Goal: Information Seeking & Learning: Learn about a topic

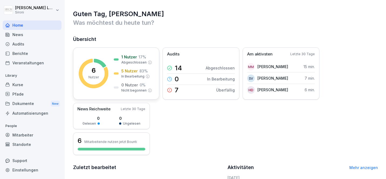
click at [125, 60] on p "Abgeschlossen" at bounding box center [133, 62] width 25 height 5
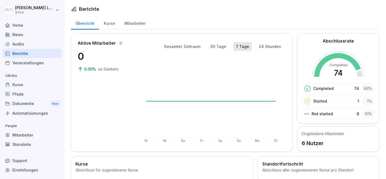
click at [133, 21] on div "Mitarbeiter" at bounding box center [135, 23] width 31 height 14
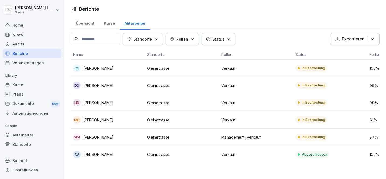
click at [36, 27] on div "Home" at bounding box center [32, 24] width 59 height 9
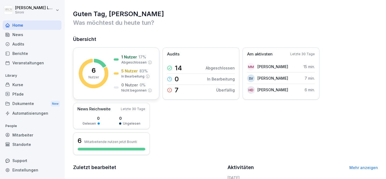
click at [130, 58] on p "1 Nutzer" at bounding box center [129, 57] width 16 height 6
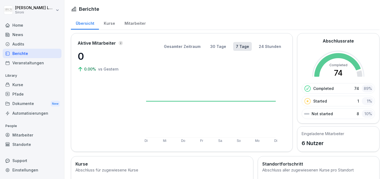
click at [137, 23] on div "Mitarbeiter" at bounding box center [135, 23] width 31 height 14
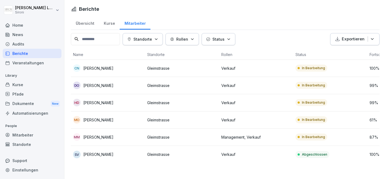
click at [113, 27] on div "Kurse" at bounding box center [109, 23] width 21 height 14
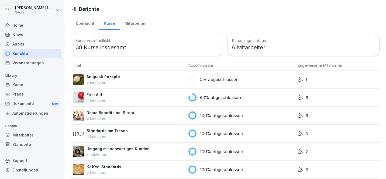
click at [134, 25] on div "Mitarbeiter" at bounding box center [135, 23] width 31 height 14
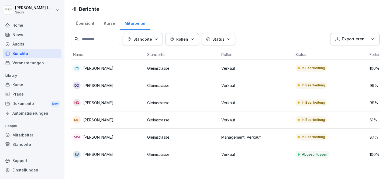
click at [105, 29] on div "Kurse" at bounding box center [109, 23] width 21 height 14
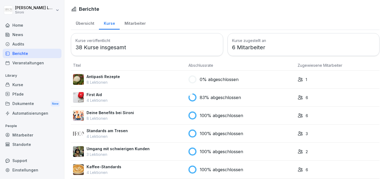
click at [137, 23] on div "Mitarbeiter" at bounding box center [135, 23] width 31 height 14
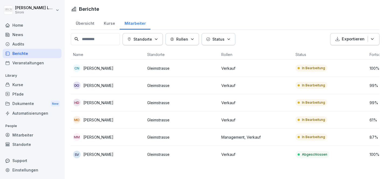
click at [134, 119] on div "MO Merve Ozyalin" at bounding box center [108, 120] width 70 height 8
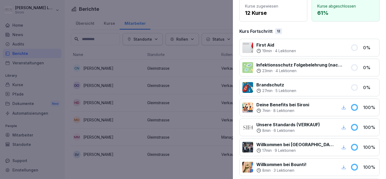
scroll to position [53, 0]
click at [312, 65] on p "Infektionsschutz Folgebelehrung (nach §43 IfSG)" at bounding box center [300, 64] width 88 height 6
click at [326, 70] on div "23 min · 4 Lektionen" at bounding box center [300, 70] width 88 height 5
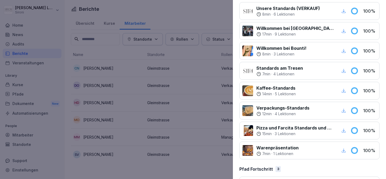
scroll to position [233, 0]
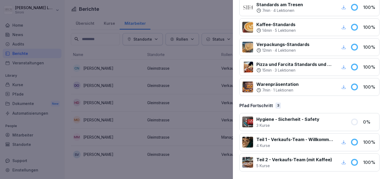
click at [249, 126] on div at bounding box center [247, 122] width 11 height 11
click at [276, 119] on p "Hygiene - Sicherheit - Safety" at bounding box center [287, 119] width 63 height 6
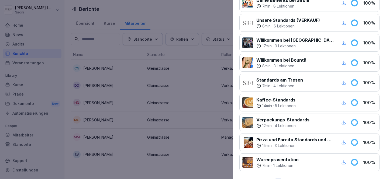
scroll to position [0, 0]
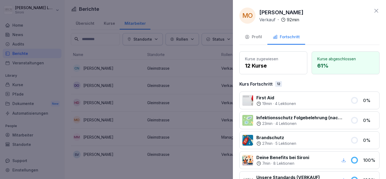
click at [378, 8] on icon at bounding box center [376, 11] width 6 height 6
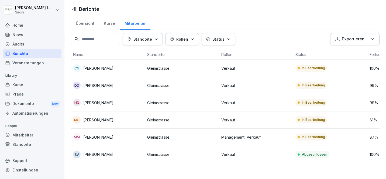
click at [109, 24] on div "Kurse" at bounding box center [109, 23] width 21 height 14
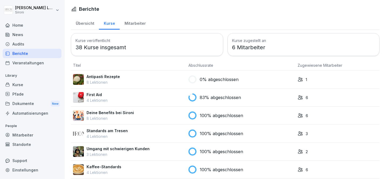
click at [131, 30] on div "Übersicht Kurse Mitarbeiter" at bounding box center [225, 23] width 308 height 14
click at [129, 24] on div "Mitarbeiter" at bounding box center [135, 23] width 31 height 14
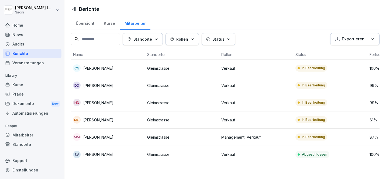
click at [192, 107] on td "Gleimstrasse" at bounding box center [182, 102] width 74 height 17
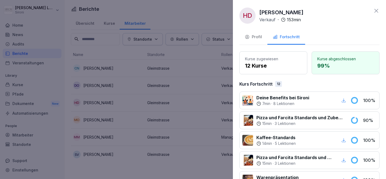
click at [307, 117] on p "Pizza und Farcita Standards und Zubereitung" at bounding box center [300, 117] width 88 height 6
click at [318, 125] on div "15 min · 3 Lektionen" at bounding box center [300, 123] width 88 height 5
click at [375, 12] on icon at bounding box center [376, 11] width 6 height 6
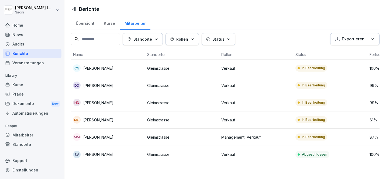
click at [199, 85] on p "Gleimstrasse" at bounding box center [182, 86] width 70 height 6
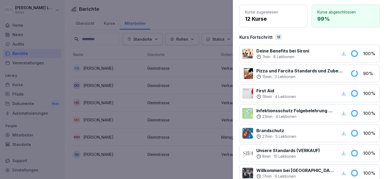
scroll to position [45, 0]
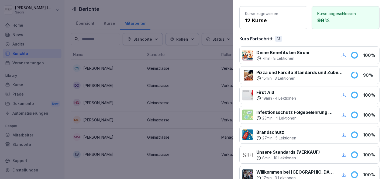
click at [196, 9] on div at bounding box center [193, 89] width 386 height 179
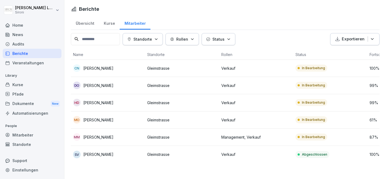
click at [87, 9] on h1 "Berichte" at bounding box center [89, 8] width 20 height 7
click at [130, 2] on div "Berichte Übersicht Kurse Mitarbeiter Standorte Rollen Status Exportieren Name S…" at bounding box center [224, 84] width 321 height 168
click at [163, 40] on button "Standorte" at bounding box center [143, 39] width 40 height 12
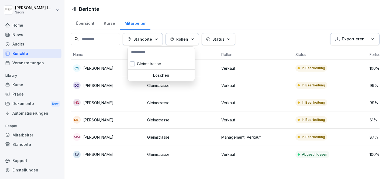
click at [158, 39] on icon "button" at bounding box center [156, 39] width 4 height 4
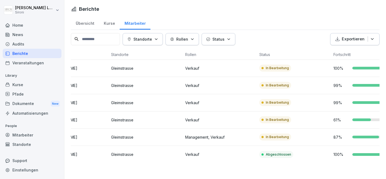
scroll to position [0, 33]
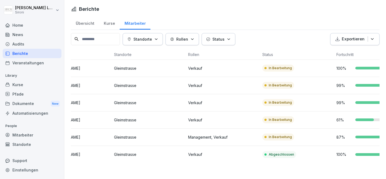
click at [205, 105] on p "Verkauf" at bounding box center [223, 103] width 70 height 6
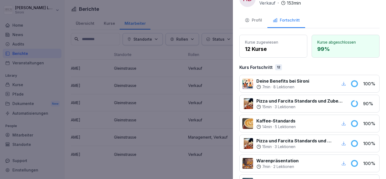
scroll to position [0, 0]
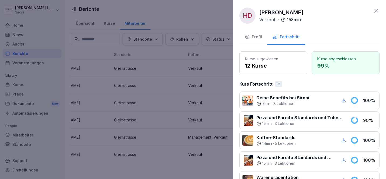
click at [378, 9] on icon at bounding box center [376, 11] width 6 height 6
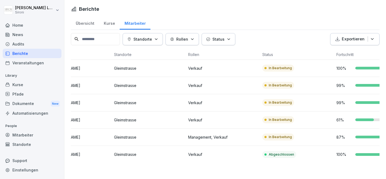
click at [277, 68] on p "In Bearbeitung" at bounding box center [280, 68] width 23 height 5
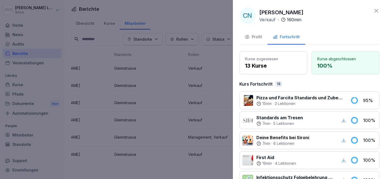
click at [375, 11] on icon at bounding box center [376, 11] width 4 height 4
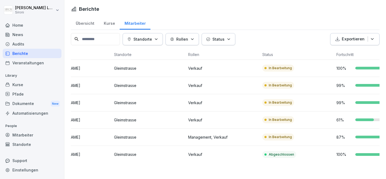
click at [30, 135] on div "Mitarbeiter" at bounding box center [32, 134] width 59 height 9
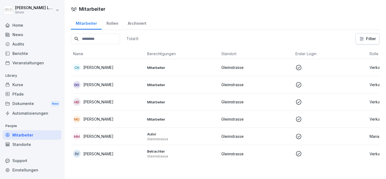
click at [98, 68] on p "[PERSON_NAME]" at bounding box center [98, 68] width 30 height 6
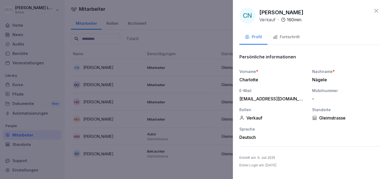
click at [284, 34] on div "Fortschritt" at bounding box center [286, 37] width 27 height 6
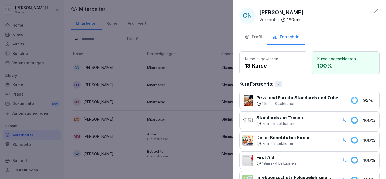
click at [283, 97] on p "Pizza und Farcita Standards und Zubereitung" at bounding box center [300, 98] width 88 height 6
click at [283, 103] on p "3 Lektionen" at bounding box center [284, 103] width 21 height 5
click at [287, 67] on p "13 Kurse" at bounding box center [273, 66] width 57 height 8
click at [377, 11] on icon at bounding box center [376, 11] width 6 height 6
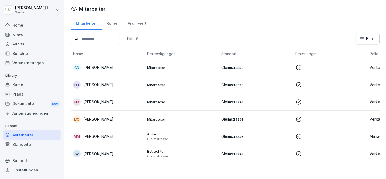
click at [11, 87] on div "Kurse" at bounding box center [32, 84] width 59 height 9
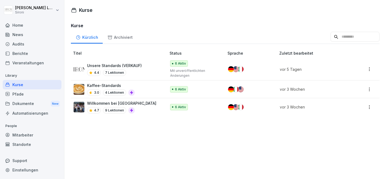
click at [141, 64] on div "Unsere Standards (VERKAUF) 4.4 7 Lektionen" at bounding box center [117, 69] width 87 height 13
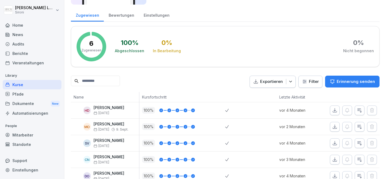
scroll to position [87, 0]
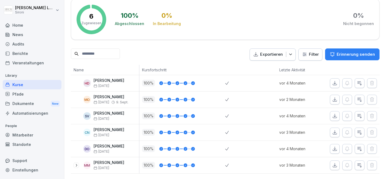
click at [23, 55] on div "Berichte" at bounding box center [32, 53] width 59 height 9
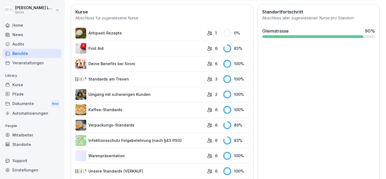
scroll to position [180, 0]
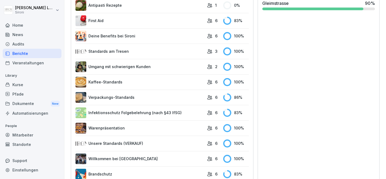
click at [112, 86] on link "Kaffee-Standards" at bounding box center [139, 82] width 129 height 11
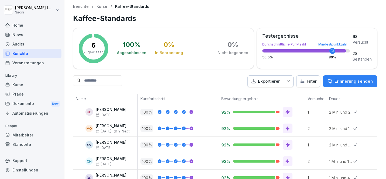
scroll to position [28, 0]
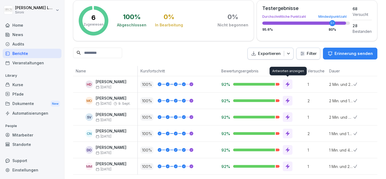
click at [287, 85] on icon at bounding box center [287, 84] width 5 height 5
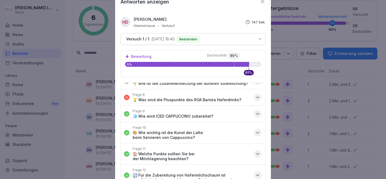
scroll to position [0, 0]
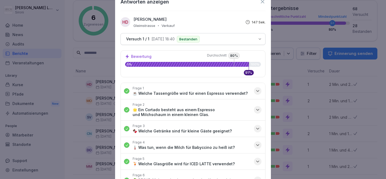
click at [263, 2] on icon at bounding box center [262, 2] width 6 height 6
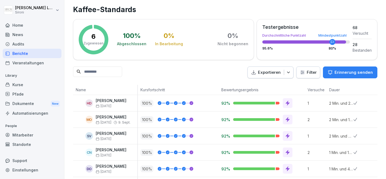
scroll to position [28, 0]
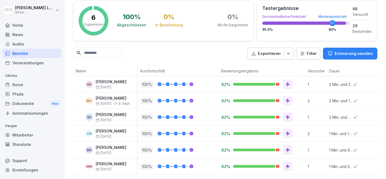
click at [279, 165] on div at bounding box center [262, 167] width 59 height 10
click at [243, 165] on div at bounding box center [254, 166] width 43 height 3
click at [288, 152] on div "Antworten anzeigen Antworten anzeigen" at bounding box center [287, 153] width 37 height 9
click at [289, 119] on icon at bounding box center [287, 116] width 5 height 5
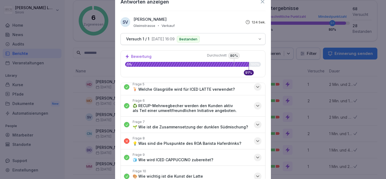
scroll to position [118, 0]
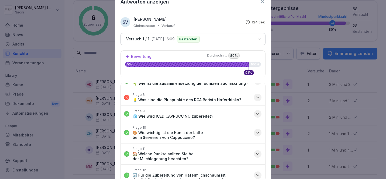
click at [191, 96] on div "Frage 8 💡 Was sind die Pluspunkte des ROA Barista Haferdrinks?" at bounding box center [187, 98] width 109 height 10
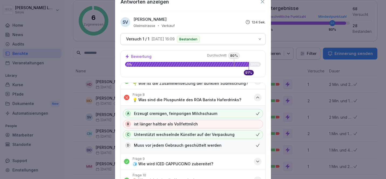
click at [249, 97] on button "Frage 8 💡 Was sind die Pluspunkte des ROA Barista Haferdrinks?" at bounding box center [193, 97] width 144 height 16
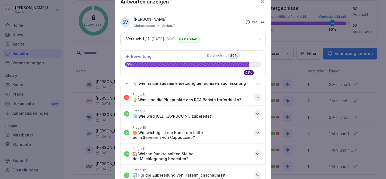
click at [263, 1] on icon at bounding box center [262, 2] width 6 height 6
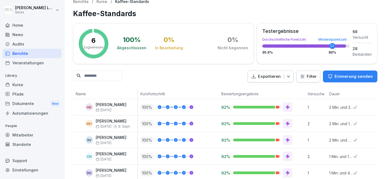
scroll to position [0, 0]
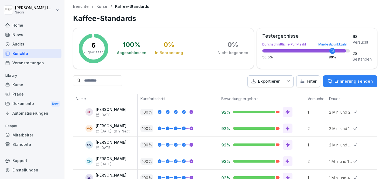
click at [102, 8] on p "Kurse" at bounding box center [101, 6] width 11 height 5
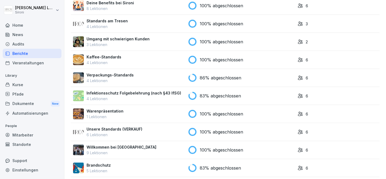
scroll to position [166, 0]
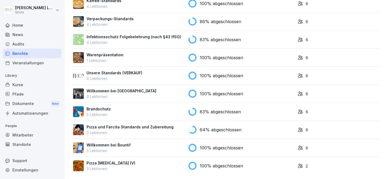
click at [167, 107] on div "Brandschutz 5 Lektionen" at bounding box center [128, 111] width 111 height 11
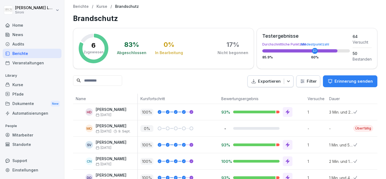
scroll to position [28, 0]
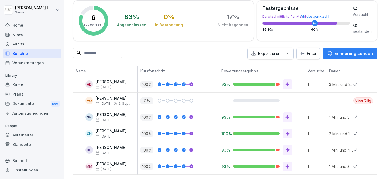
click at [285, 115] on icon at bounding box center [287, 116] width 5 height 5
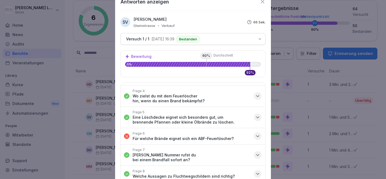
scroll to position [60, 0]
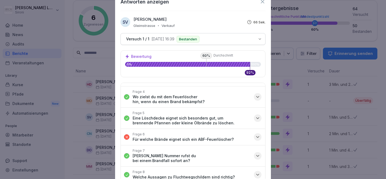
click at [227, 137] on p "Für welche Brände eignet sich ein ABF-Feuerlöscher?" at bounding box center [183, 139] width 101 height 5
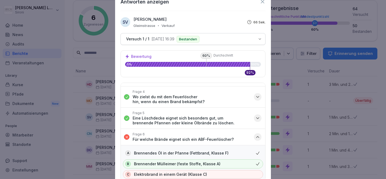
click at [264, 2] on icon at bounding box center [262, 2] width 6 height 6
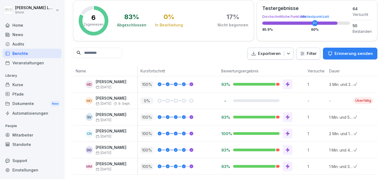
click at [191, 150] on icon at bounding box center [191, 149] width 3 height 3
click at [191, 134] on icon at bounding box center [191, 133] width 2 height 1
click at [190, 119] on div at bounding box center [189, 117] width 7 height 4
click at [289, 132] on icon at bounding box center [287, 133] width 5 height 5
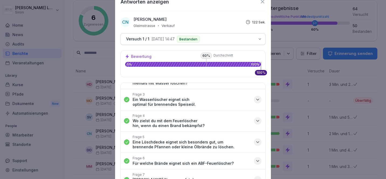
scroll to position [0, 0]
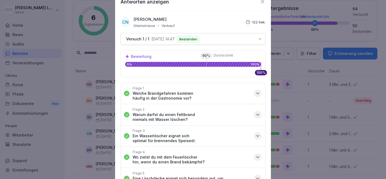
click at [263, 1] on icon at bounding box center [262, 2] width 6 height 6
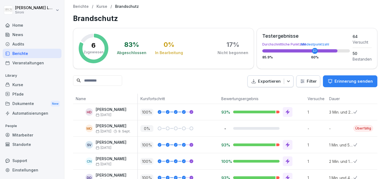
click at [98, 5] on p "Kurse" at bounding box center [101, 6] width 11 height 5
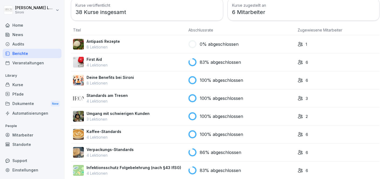
scroll to position [166, 0]
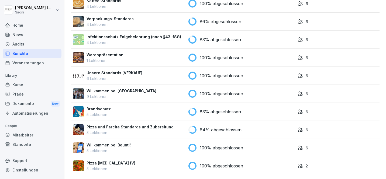
click at [185, 131] on td "Pizza und Farcita Standards und Zubereitung 3 Lektionen" at bounding box center [128, 130] width 115 height 18
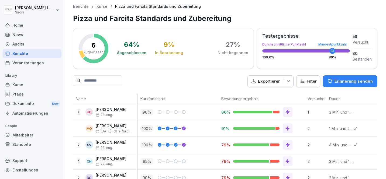
scroll to position [28, 0]
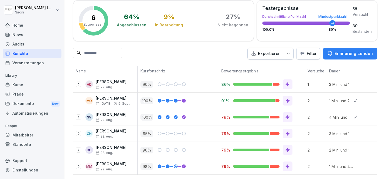
click at [287, 135] on icon at bounding box center [288, 133] width 4 height 5
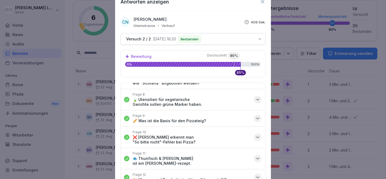
scroll to position [156, 0]
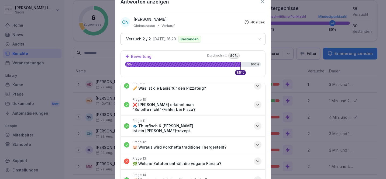
click at [262, 2] on icon at bounding box center [262, 2] width 6 height 6
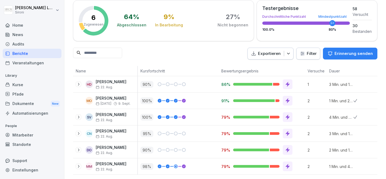
click at [162, 134] on div at bounding box center [163, 133] width 3 height 1
click at [77, 134] on icon at bounding box center [78, 133] width 4 height 4
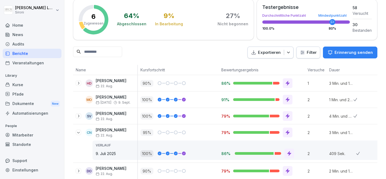
scroll to position [35, 0]
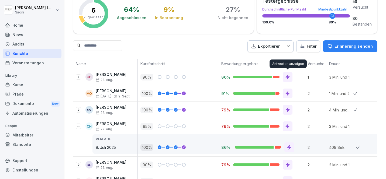
click at [287, 76] on icon at bounding box center [288, 77] width 4 height 5
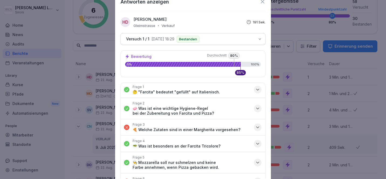
scroll to position [0, 0]
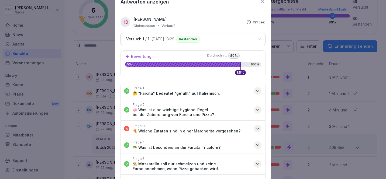
click at [263, 3] on icon at bounding box center [262, 2] width 6 height 6
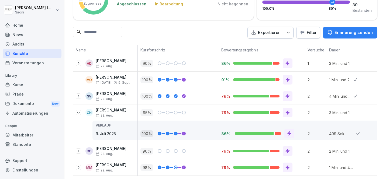
scroll to position [50, 0]
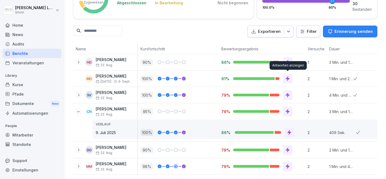
click at [288, 77] on icon at bounding box center [287, 78] width 5 height 5
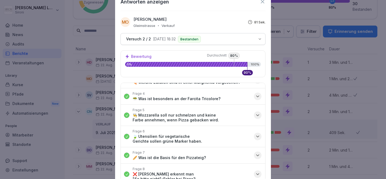
scroll to position [102, 0]
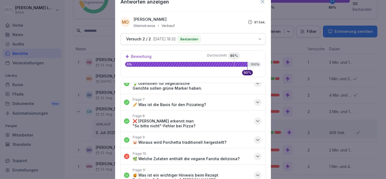
click at [244, 152] on button "Frage 10 🌿 Welche Zutaten enthält die vegane Farcita deliziosa?" at bounding box center [193, 156] width 144 height 16
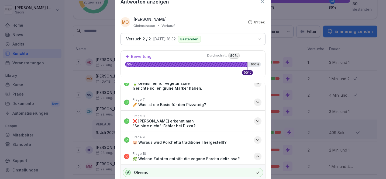
scroll to position [160, 0]
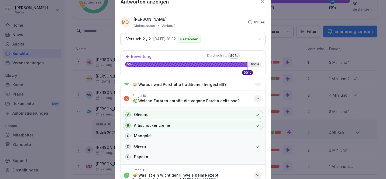
click at [262, 3] on icon at bounding box center [262, 2] width 6 height 6
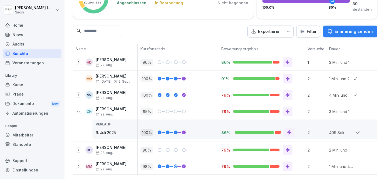
click at [286, 166] on icon at bounding box center [288, 166] width 4 height 5
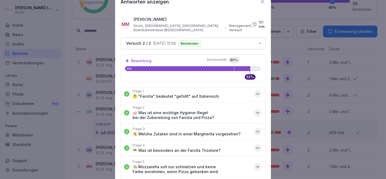
scroll to position [0, 0]
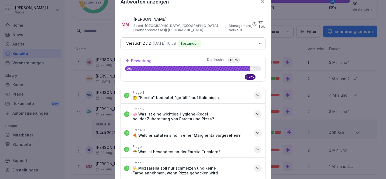
click at [262, 2] on icon at bounding box center [262, 2] width 6 height 6
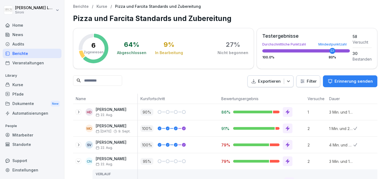
click at [101, 8] on p "Kurse" at bounding box center [101, 6] width 11 height 5
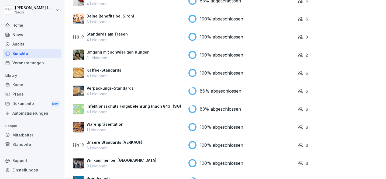
scroll to position [97, 0]
click at [272, 54] on div "100% abgeschlossen" at bounding box center [240, 55] width 105 height 8
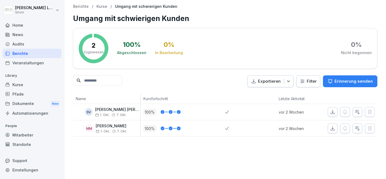
click at [100, 7] on p "Kurse" at bounding box center [101, 6] width 11 height 5
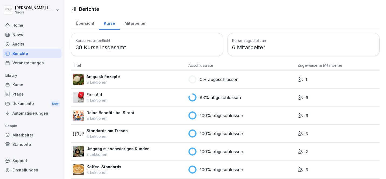
scroll to position [166, 0]
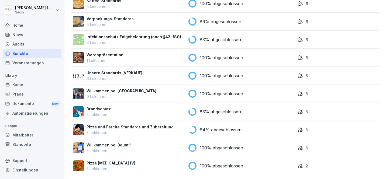
click at [224, 95] on p "100% abgeschlossen" at bounding box center [221, 94] width 43 height 6
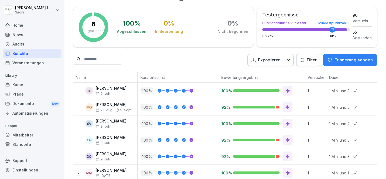
scroll to position [28, 0]
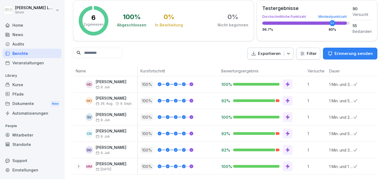
click at [287, 98] on icon at bounding box center [287, 100] width 5 height 5
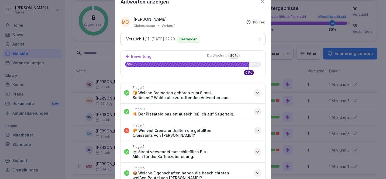
scroll to position [22, 0]
click at [242, 127] on div "Frage 4 🥐 Wie viel Crema enthalten die gefüllten Croissants von Sironi?" at bounding box center [192, 131] width 118 height 15
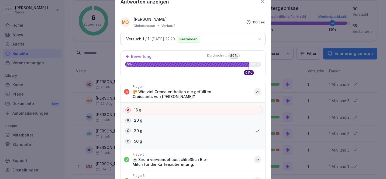
scroll to position [60, 0]
click at [264, 3] on icon at bounding box center [262, 2] width 6 height 6
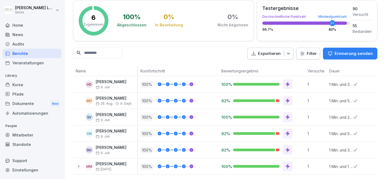
click at [288, 149] on icon at bounding box center [288, 150] width 4 height 5
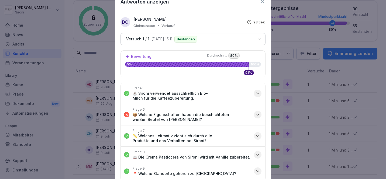
scroll to position [85, 0]
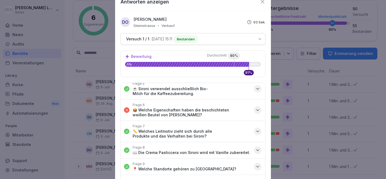
click at [228, 108] on p "📦 Welche Eigenschaften haben die beschichteten weißen Beutel von Pergano?" at bounding box center [192, 113] width 118 height 10
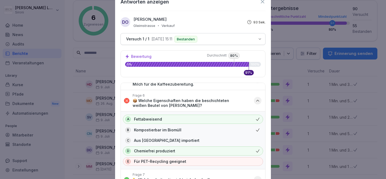
scroll to position [96, 0]
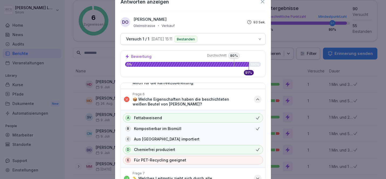
click at [260, 2] on icon at bounding box center [262, 2] width 6 height 6
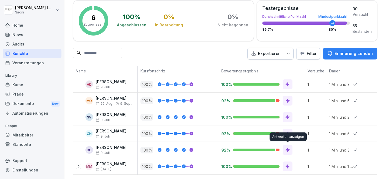
click at [289, 151] on icon at bounding box center [287, 149] width 5 height 5
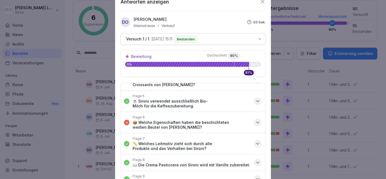
scroll to position [60, 0]
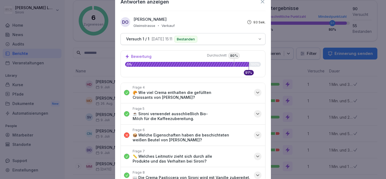
click at [197, 134] on p "📦 Welche Eigenschaften haben die beschichteten weißen Beutel von Pergano?" at bounding box center [192, 138] width 118 height 10
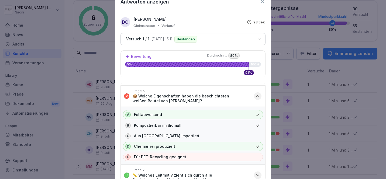
scroll to position [102, 0]
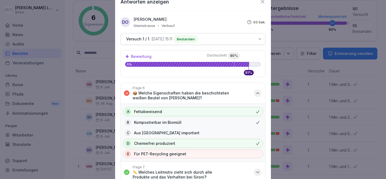
click at [261, 4] on icon at bounding box center [262, 2] width 6 height 6
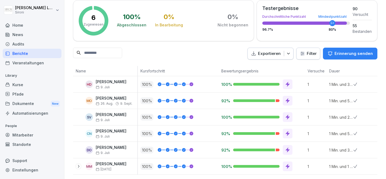
click at [286, 128] on div "92%" at bounding box center [261, 134] width 86 height 16
click at [288, 134] on icon at bounding box center [288, 133] width 4 height 5
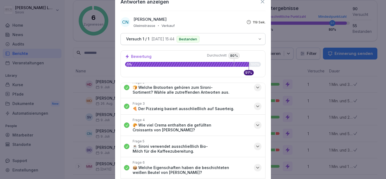
scroll to position [0, 0]
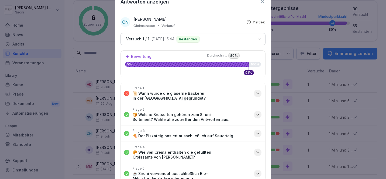
click at [240, 94] on p "📜 Wann wurde die gläserne Bäckerei in der Markthalle Neun gegründet?" at bounding box center [192, 96] width 118 height 10
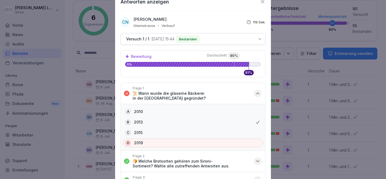
click at [262, 4] on icon at bounding box center [262, 2] width 6 height 6
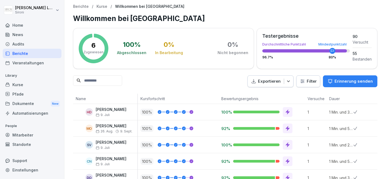
click at [100, 8] on p "Kurse" at bounding box center [101, 6] width 11 height 5
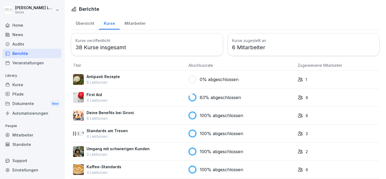
click at [211, 99] on p "83% abgeschlossen" at bounding box center [220, 97] width 41 height 6
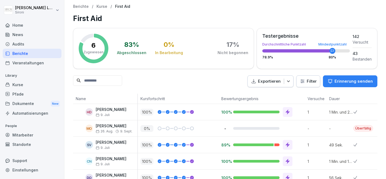
click at [27, 136] on div "Mitarbeiter" at bounding box center [32, 134] width 59 height 9
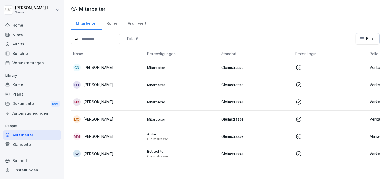
click at [42, 54] on div "Berichte" at bounding box center [32, 53] width 59 height 9
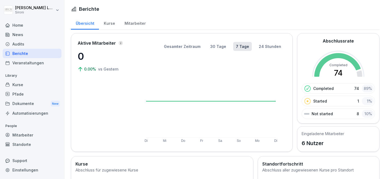
click at [135, 23] on div "Mitarbeiter" at bounding box center [135, 23] width 31 height 14
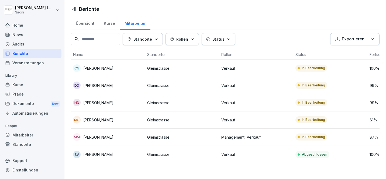
click at [205, 156] on p "Gleimstrasse" at bounding box center [182, 155] width 70 height 6
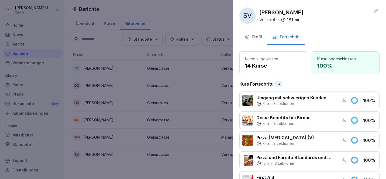
click at [257, 36] on div "Profil" at bounding box center [253, 37] width 17 height 6
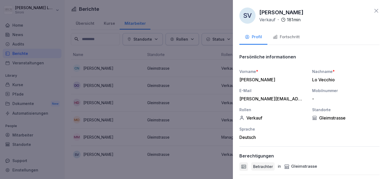
scroll to position [25, 0]
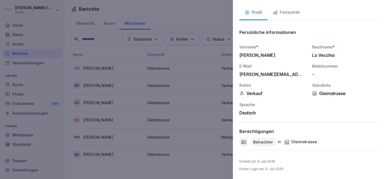
click at [216, 89] on div at bounding box center [193, 89] width 386 height 179
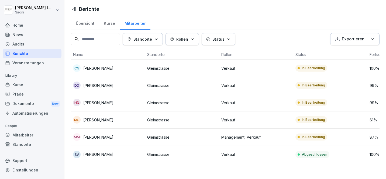
click at [201, 100] on p "Gleimstrasse" at bounding box center [182, 103] width 70 height 6
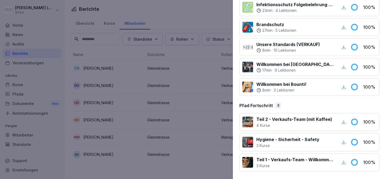
scroll to position [0, 0]
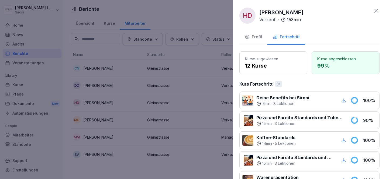
click at [377, 11] on icon at bounding box center [376, 11] width 6 height 6
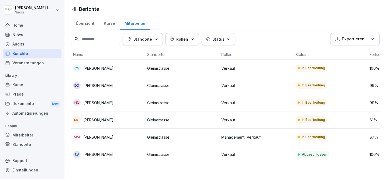
click at [233, 36] on button "Status" at bounding box center [218, 39] width 34 height 12
click at [28, 62] on div "Veranstaltungen" at bounding box center [32, 62] width 59 height 9
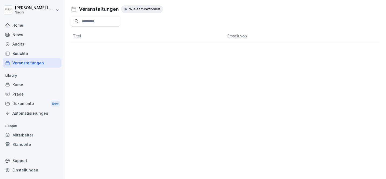
click at [31, 84] on div "Kurse" at bounding box center [32, 84] width 59 height 9
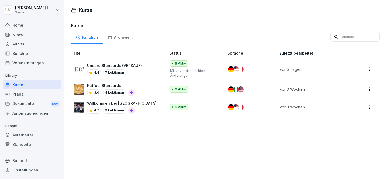
click at [130, 37] on div "Archiviert" at bounding box center [120, 37] width 34 height 14
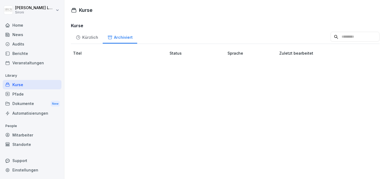
click at [81, 37] on div "Kürzlich" at bounding box center [87, 37] width 32 height 14
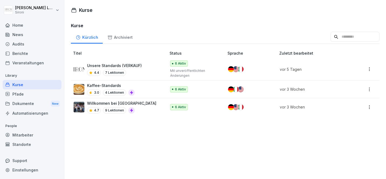
click at [195, 74] on p "Mit unveröffentlichten Änderungen" at bounding box center [194, 73] width 49 height 10
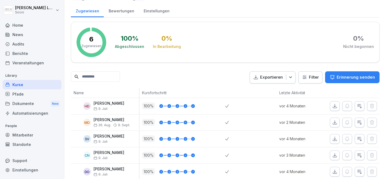
scroll to position [66, 0]
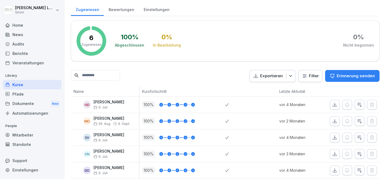
click at [315, 75] on html "[PERSON_NAME] Sironi Home News Audits Berichte Veranstaltungen Library Kurse Pf…" at bounding box center [193, 89] width 386 height 179
click at [231, 78] on html "[PERSON_NAME] Sironi Home News Audits Berichte Veranstaltungen Library Kurse Pf…" at bounding box center [193, 89] width 386 height 179
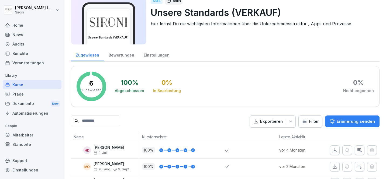
scroll to position [20, 0]
click at [130, 58] on div "Bewertungen" at bounding box center [121, 54] width 35 height 14
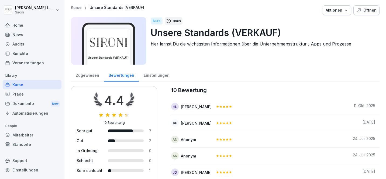
click at [156, 74] on div "Einstellungen" at bounding box center [156, 75] width 35 height 14
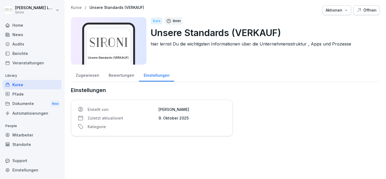
click at [91, 74] on div "Zugewiesen" at bounding box center [87, 75] width 33 height 14
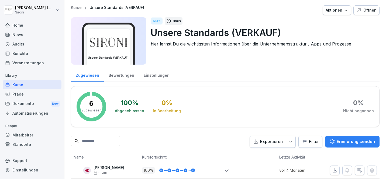
click at [118, 77] on div "Bewertungen" at bounding box center [121, 75] width 35 height 14
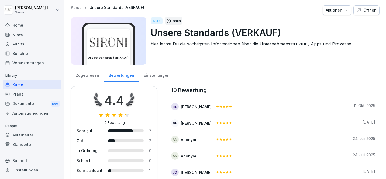
click at [152, 78] on div "Einstellungen" at bounding box center [156, 75] width 35 height 14
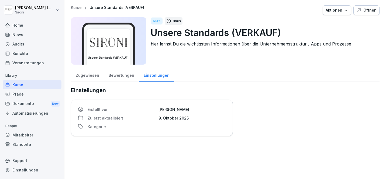
click at [77, 80] on div "Zugewiesen" at bounding box center [87, 75] width 33 height 14
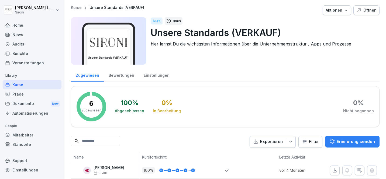
click at [27, 96] on div "Pfade" at bounding box center [32, 93] width 59 height 9
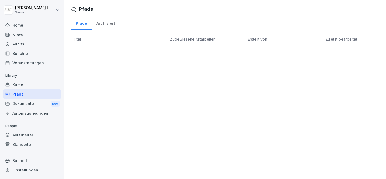
click at [32, 106] on div "Dokumente New" at bounding box center [32, 104] width 59 height 10
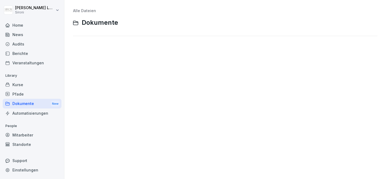
click at [29, 115] on div "Automatisierungen" at bounding box center [32, 113] width 59 height 9
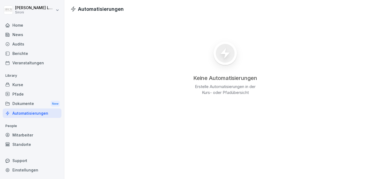
click at [19, 135] on div "Mitarbeiter" at bounding box center [32, 134] width 59 height 9
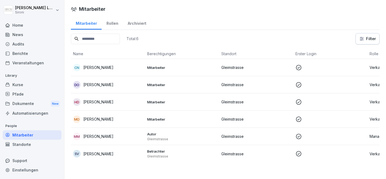
click at [213, 69] on p "Mitarbeiter" at bounding box center [182, 67] width 70 height 5
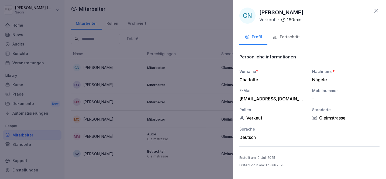
click at [290, 38] on div "Fortschritt" at bounding box center [286, 37] width 27 height 6
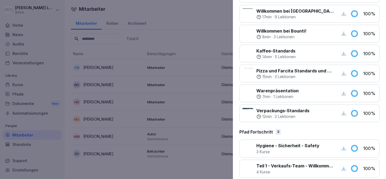
scroll to position [228, 0]
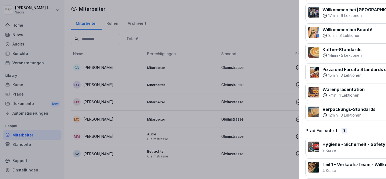
click at [179, 33] on div at bounding box center [193, 89] width 386 height 179
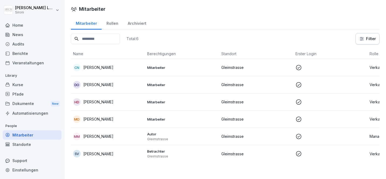
click at [28, 26] on div "Home" at bounding box center [32, 24] width 59 height 9
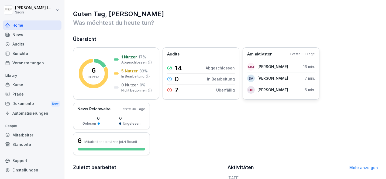
click at [297, 57] on div "Am aktivsten Letzte 30 Tage" at bounding box center [281, 54] width 68 height 6
click at [291, 53] on div "Am aktivsten Letzte 30 Tage" at bounding box center [281, 54] width 68 height 6
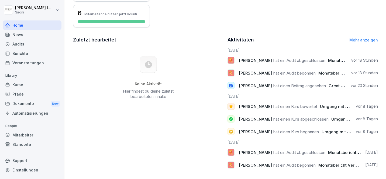
scroll to position [131, 0]
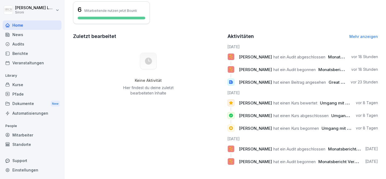
click at [361, 36] on link "Mehr anzeigen" at bounding box center [363, 36] width 29 height 5
